Goal: Task Accomplishment & Management: Use online tool/utility

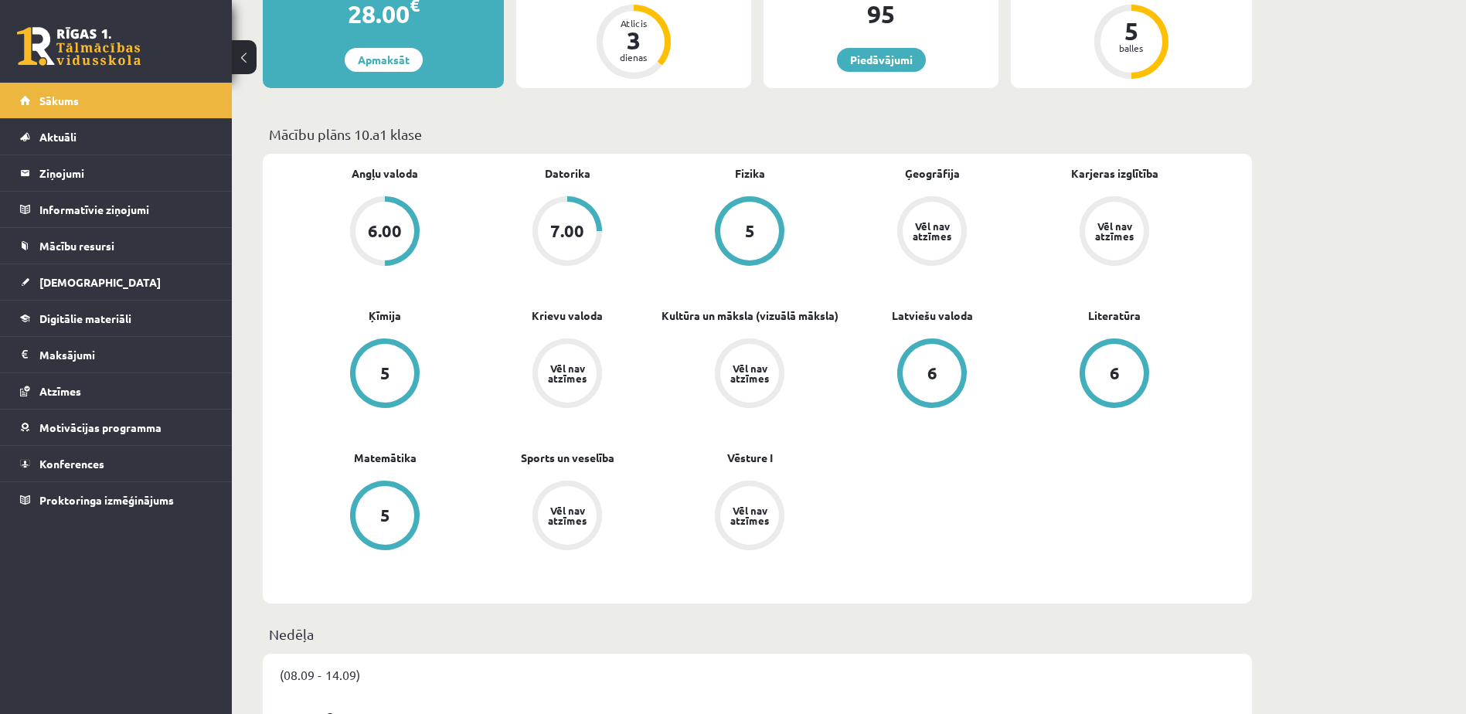
scroll to position [386, 0]
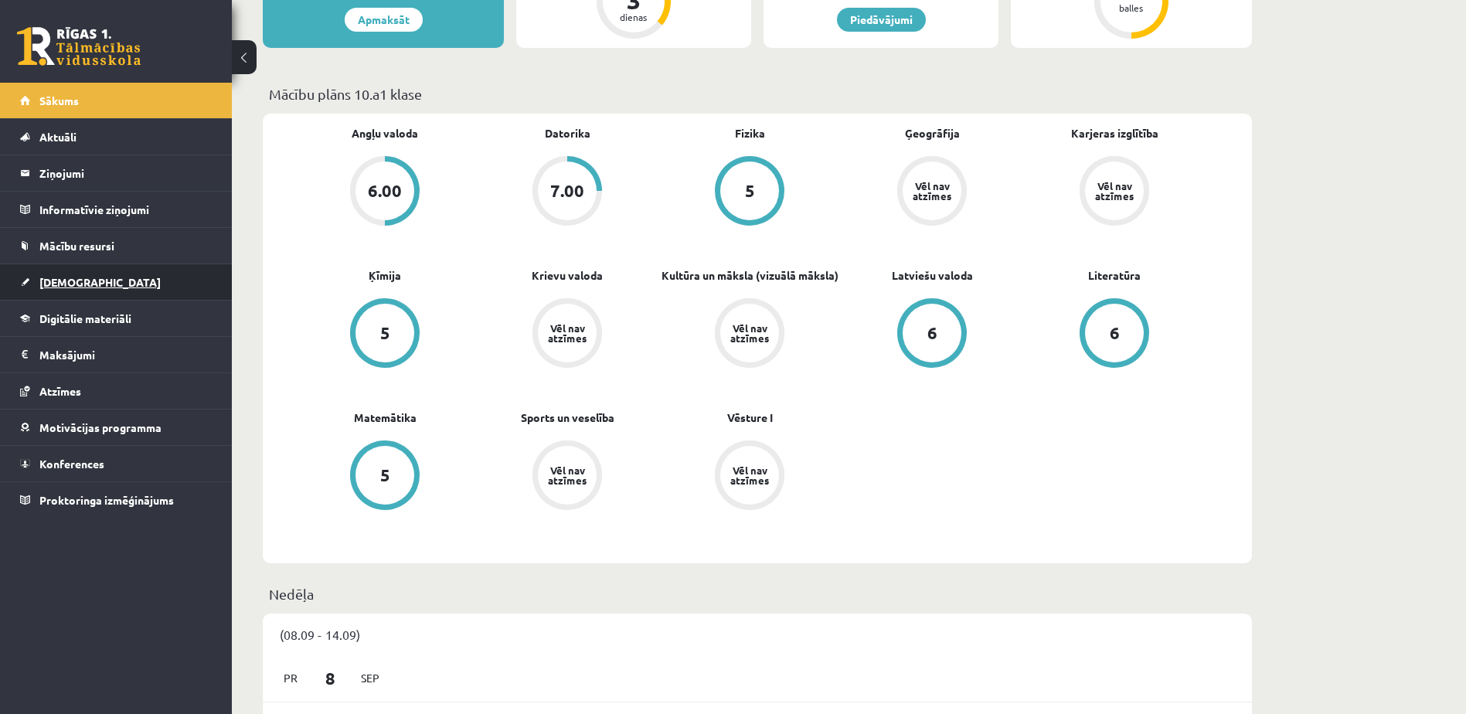
click at [73, 279] on span "[DEMOGRAPHIC_DATA]" at bounding box center [99, 282] width 121 height 14
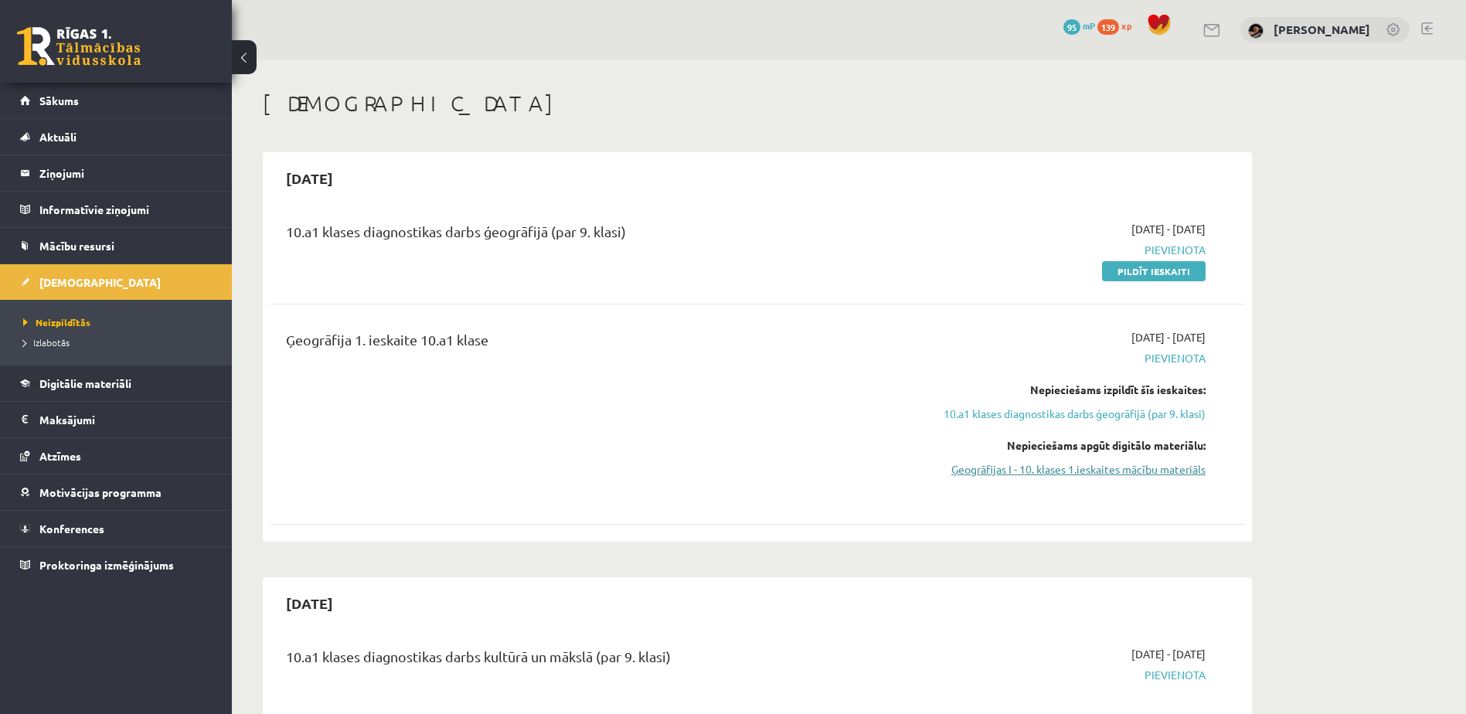
click at [1082, 471] on link "Ģeogrāfijas I - 10. klases 1.ieskaites mācību materiāls" at bounding box center [1059, 469] width 291 height 16
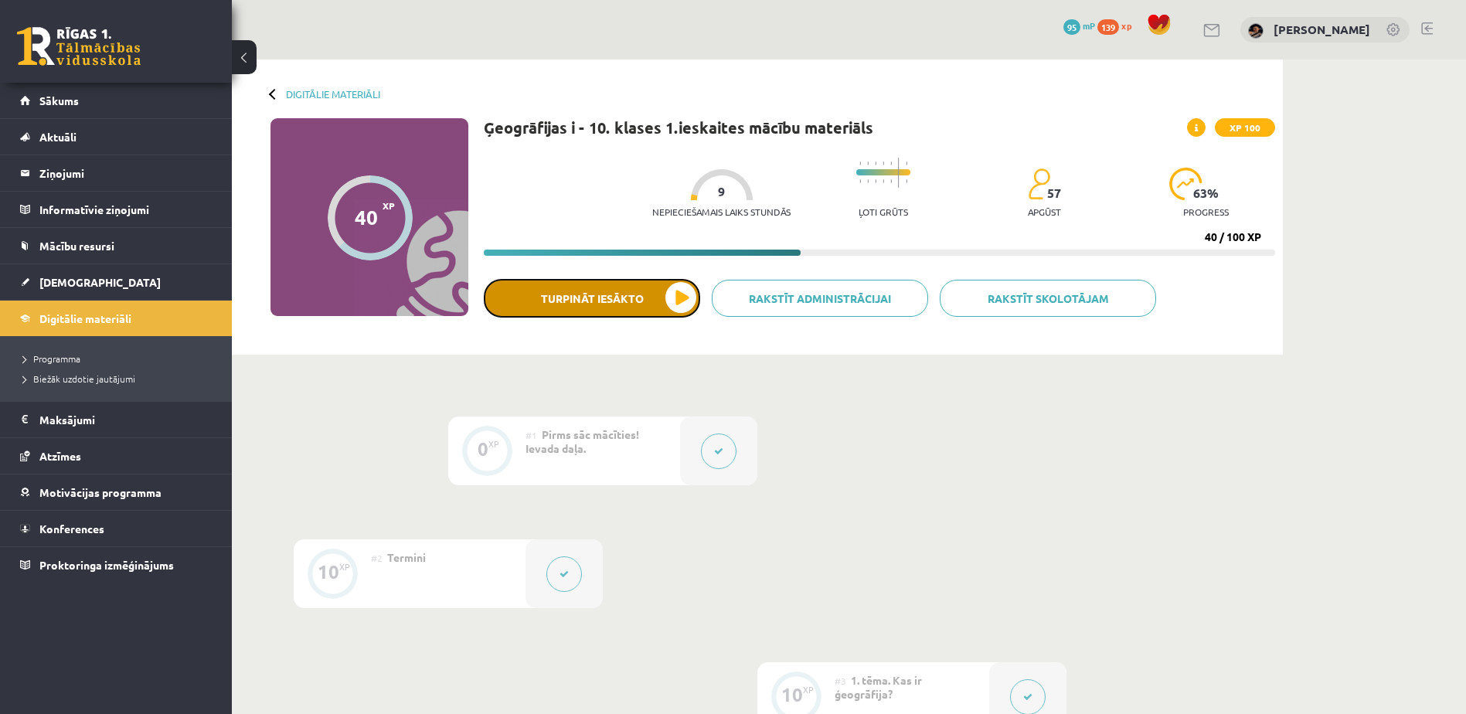
click at [627, 302] on button "Turpināt iesākto" at bounding box center [592, 298] width 216 height 39
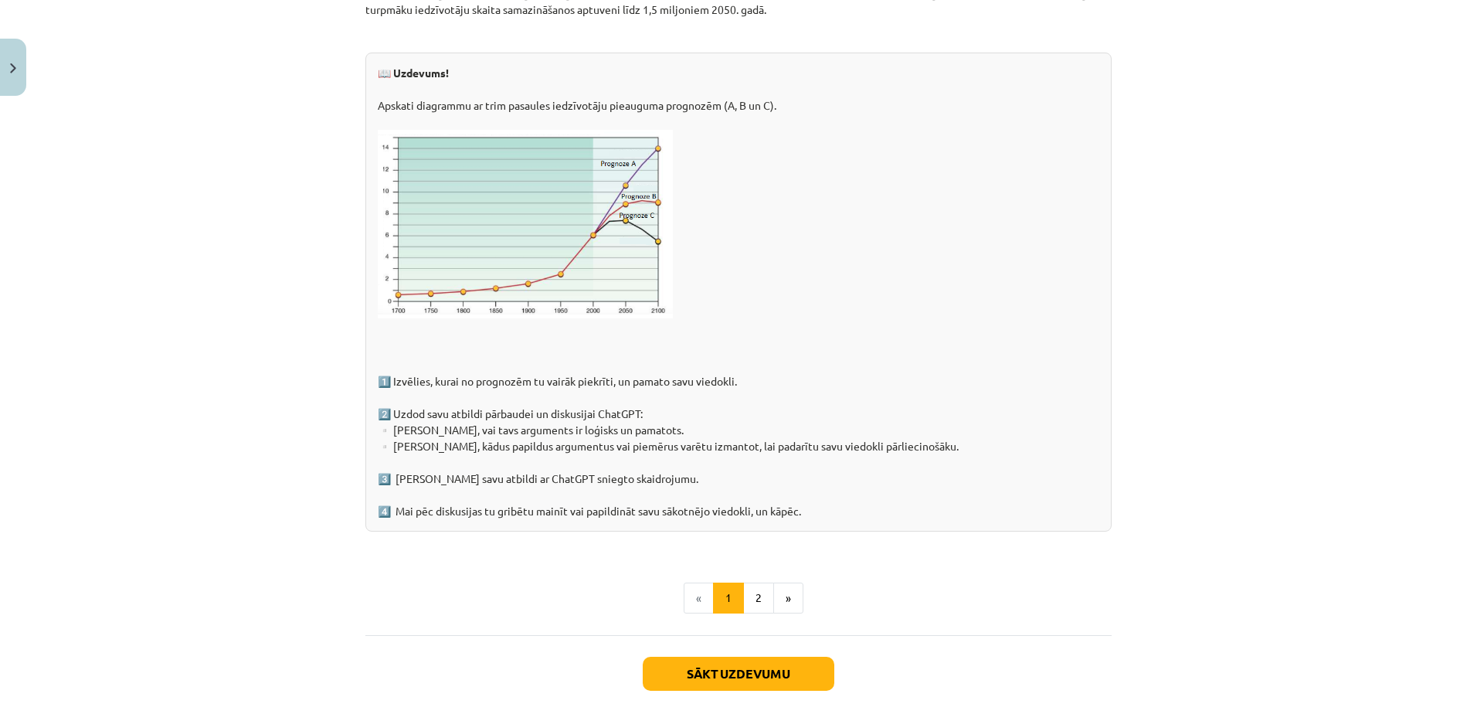
scroll to position [2168, 0]
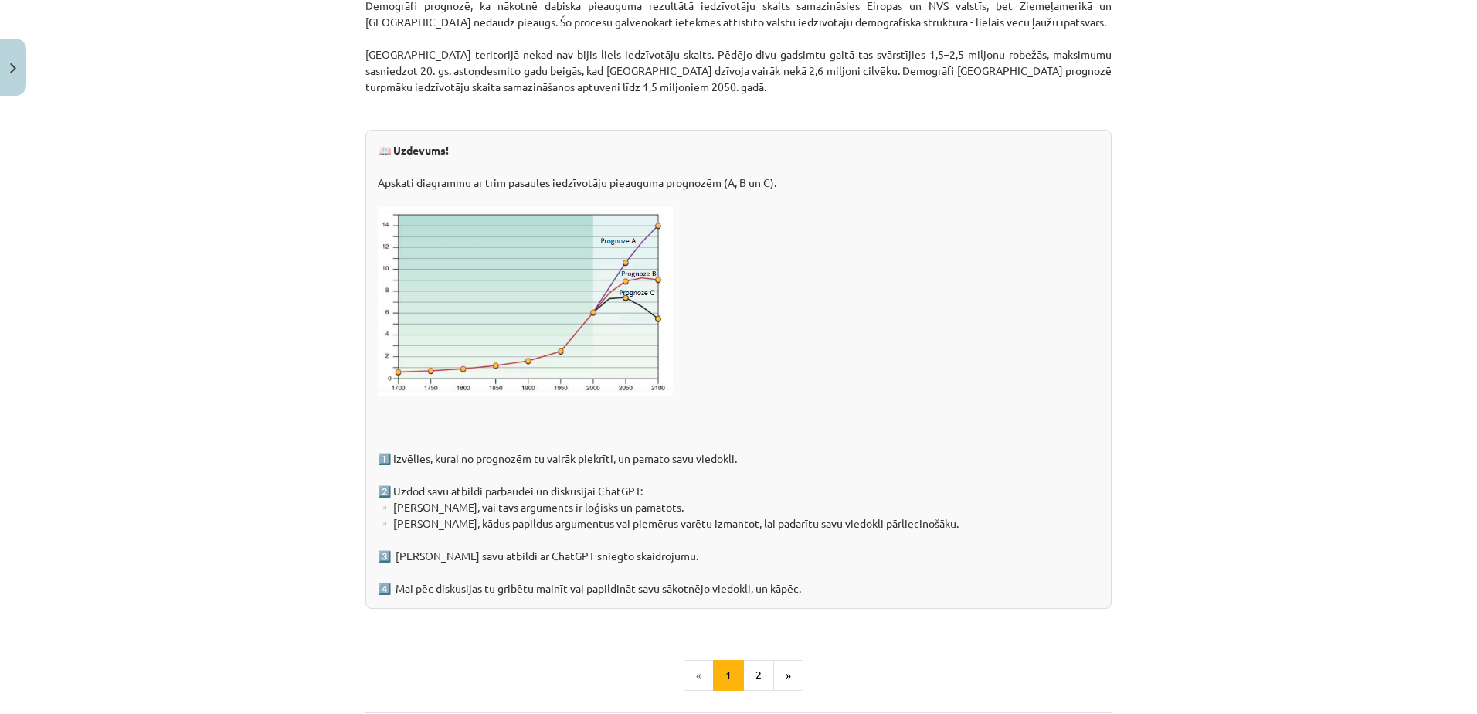
click at [1300, 243] on div "Mācību tēma: Ģeogrāfijas i - 10. klases 1.ieskaites mācību materiāls #6 4. tēma…" at bounding box center [738, 357] width 1477 height 714
click at [757, 682] on button "2" at bounding box center [758, 675] width 31 height 31
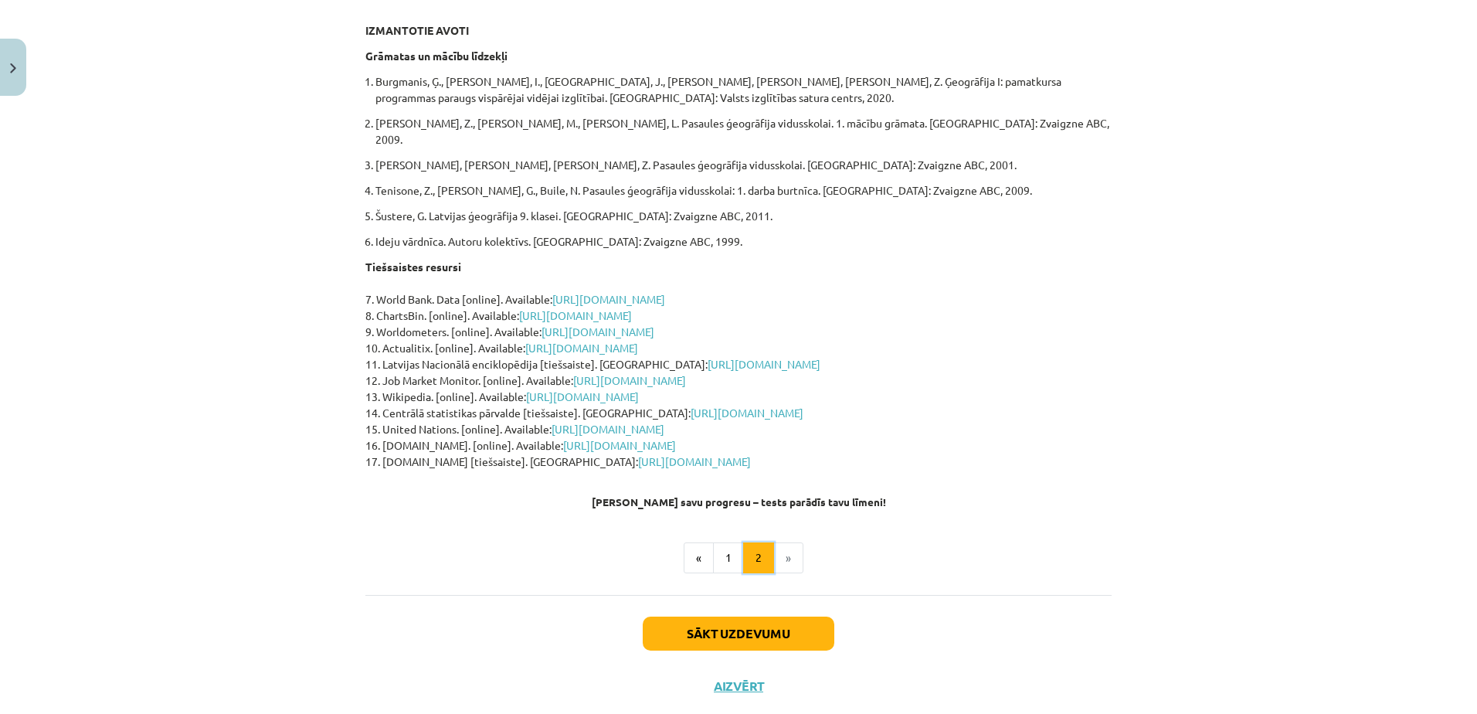
scroll to position [291, 0]
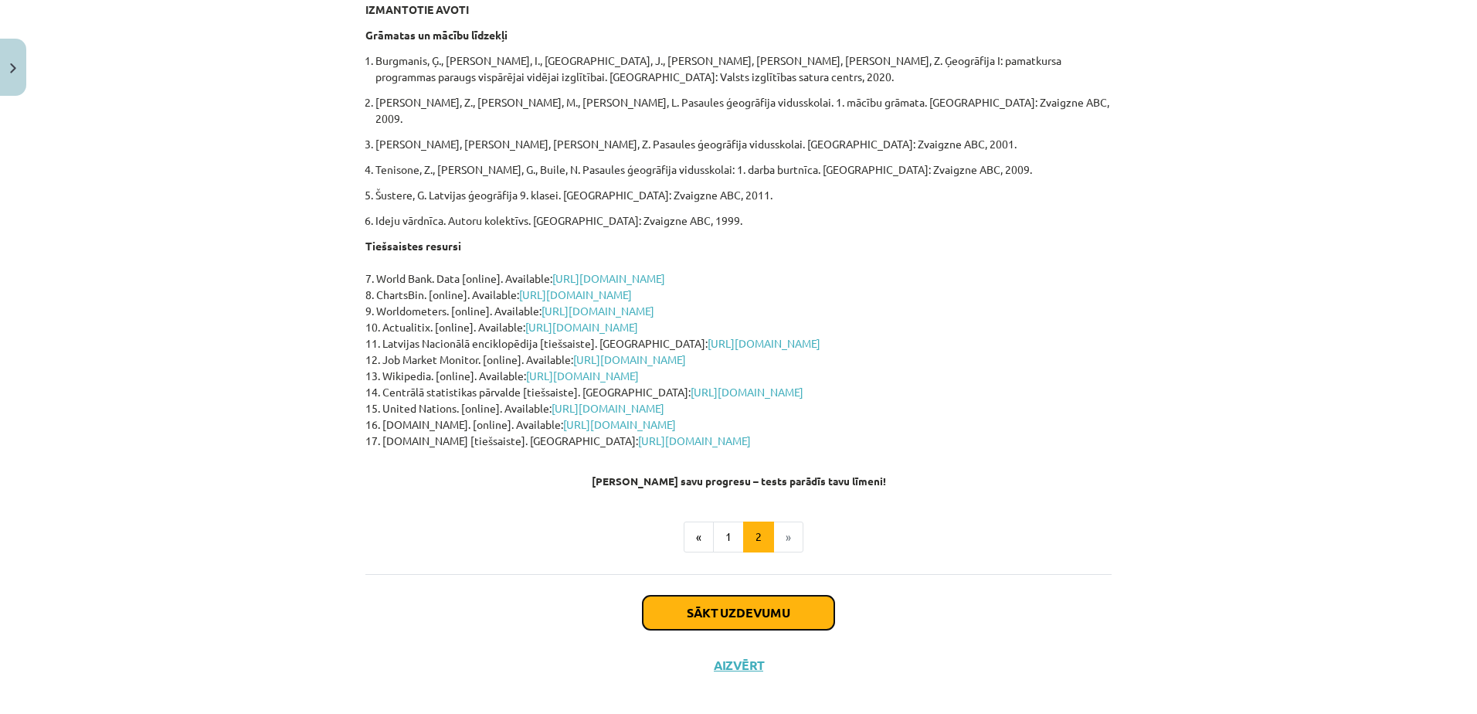
click at [685, 608] on button "Sākt uzdevumu" at bounding box center [739, 613] width 192 height 34
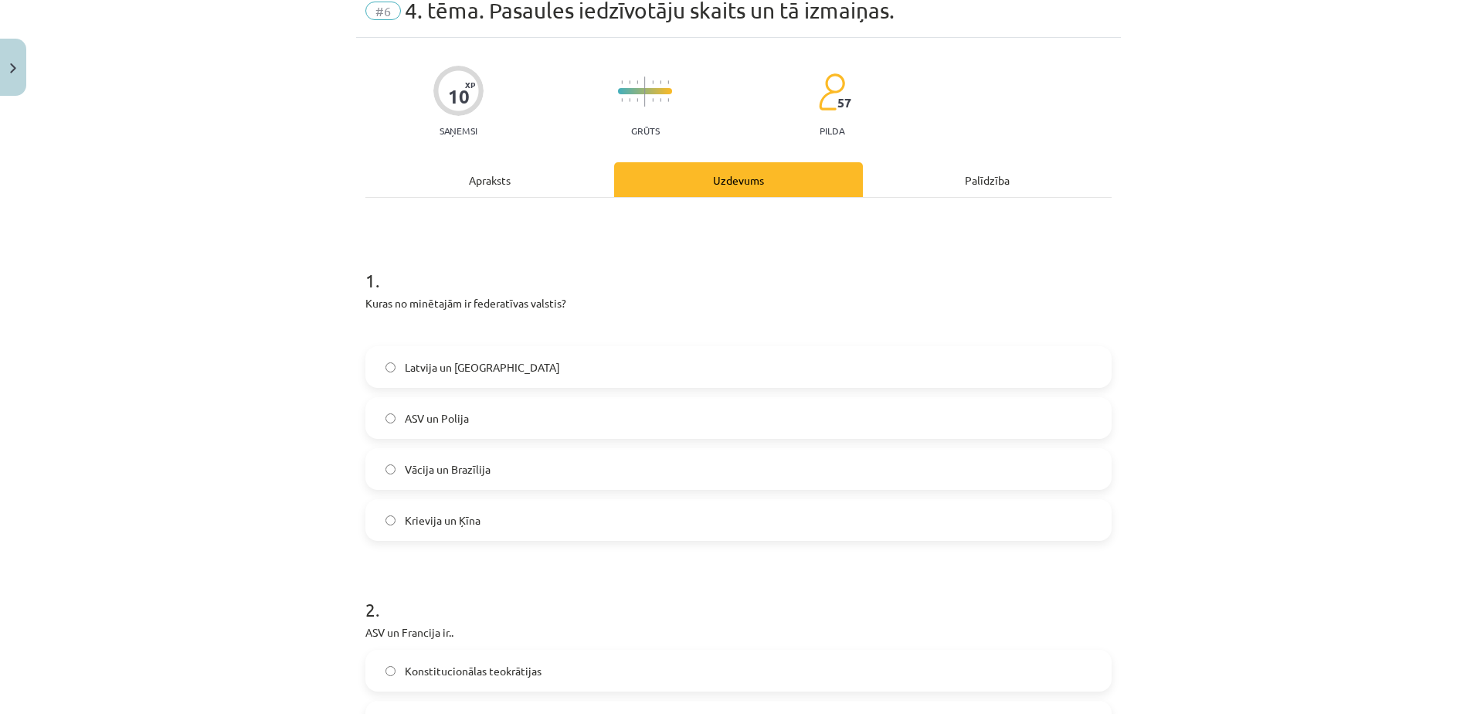
scroll to position [39, 0]
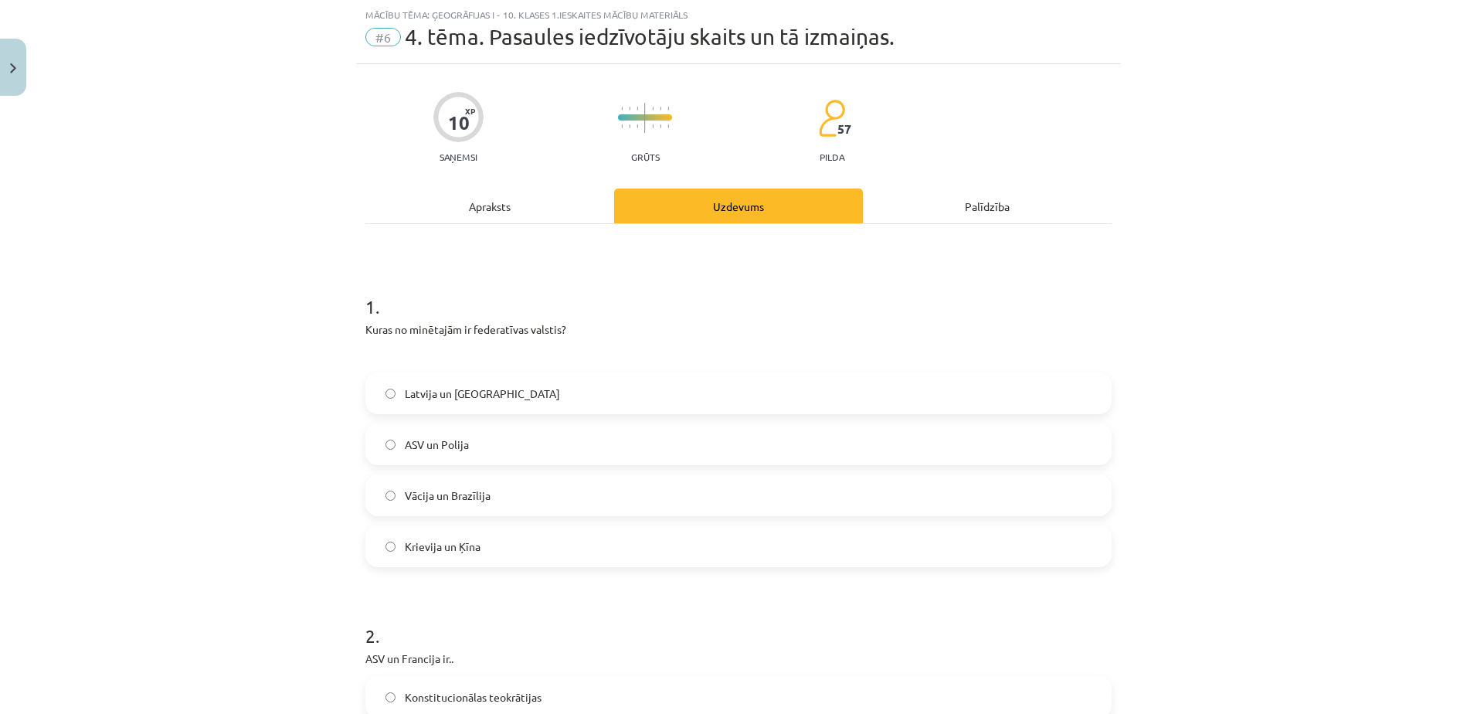
click at [539, 498] on label "Vācija un Brazīlija" at bounding box center [738, 495] width 743 height 39
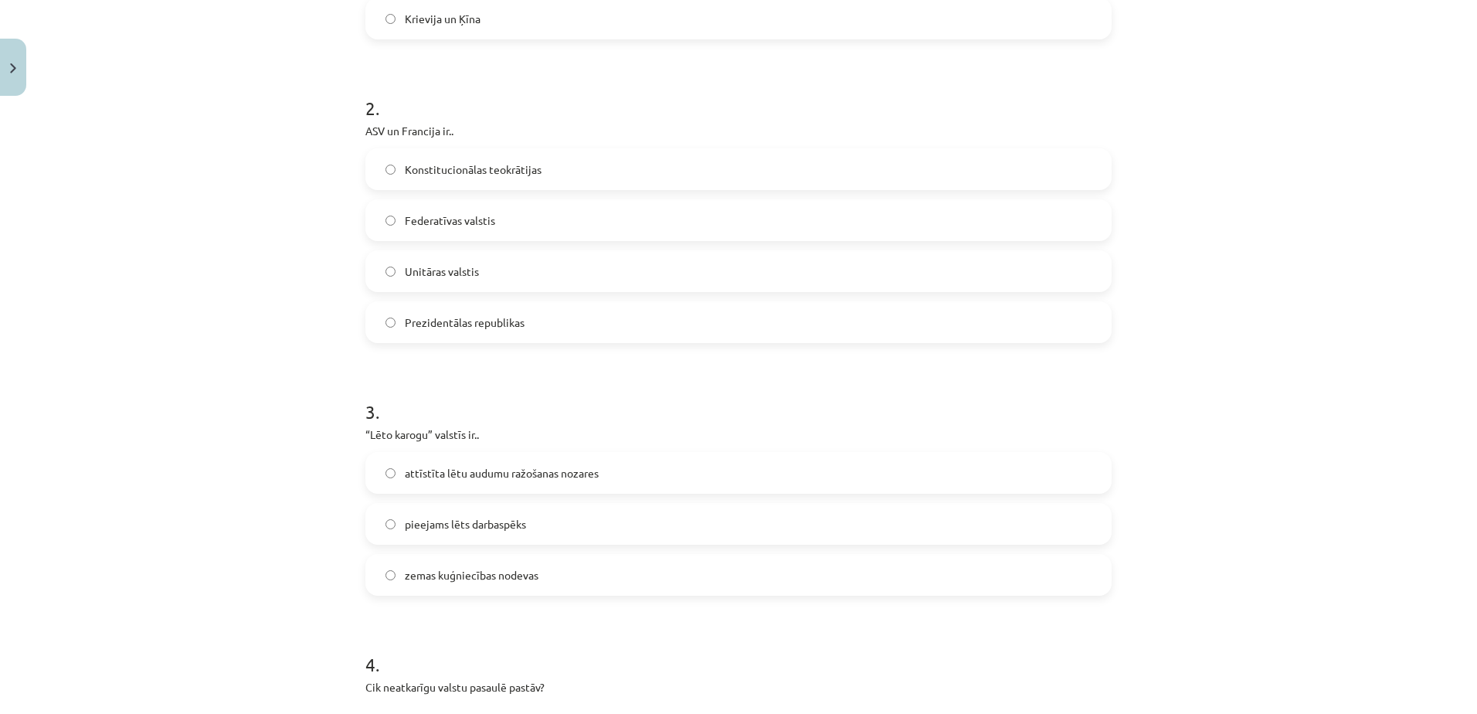
scroll to position [580, 0]
